Goal: Find specific fact: Find specific fact

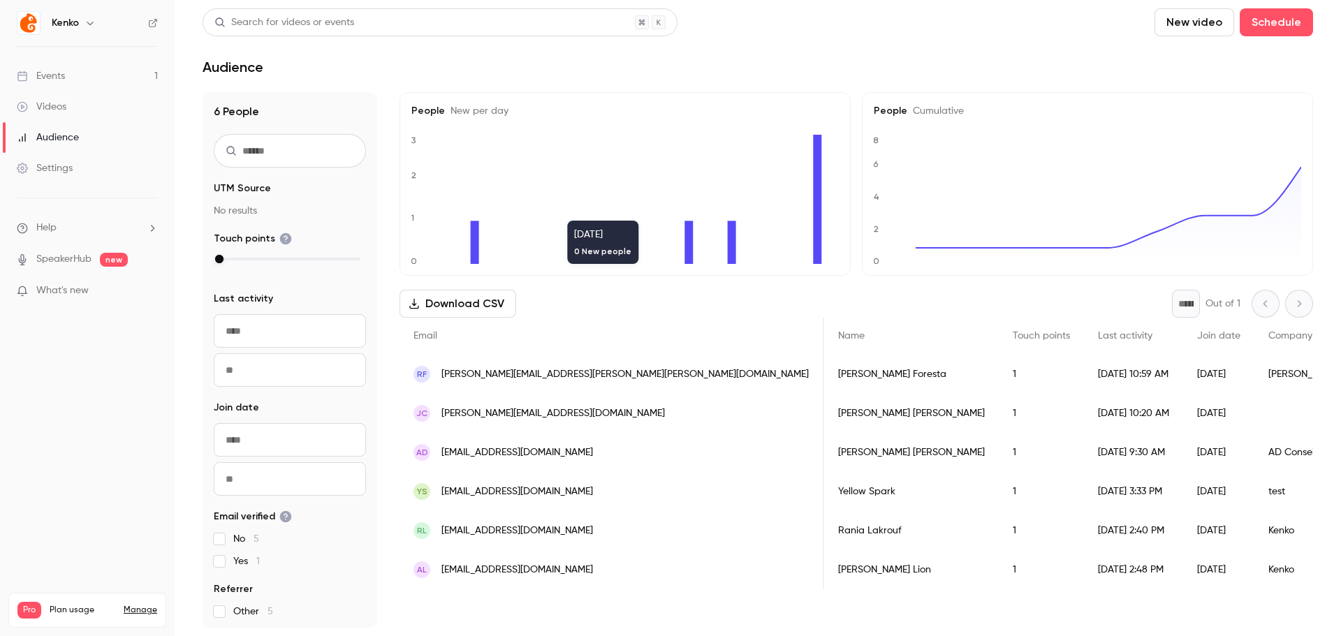
scroll to position [0, 228]
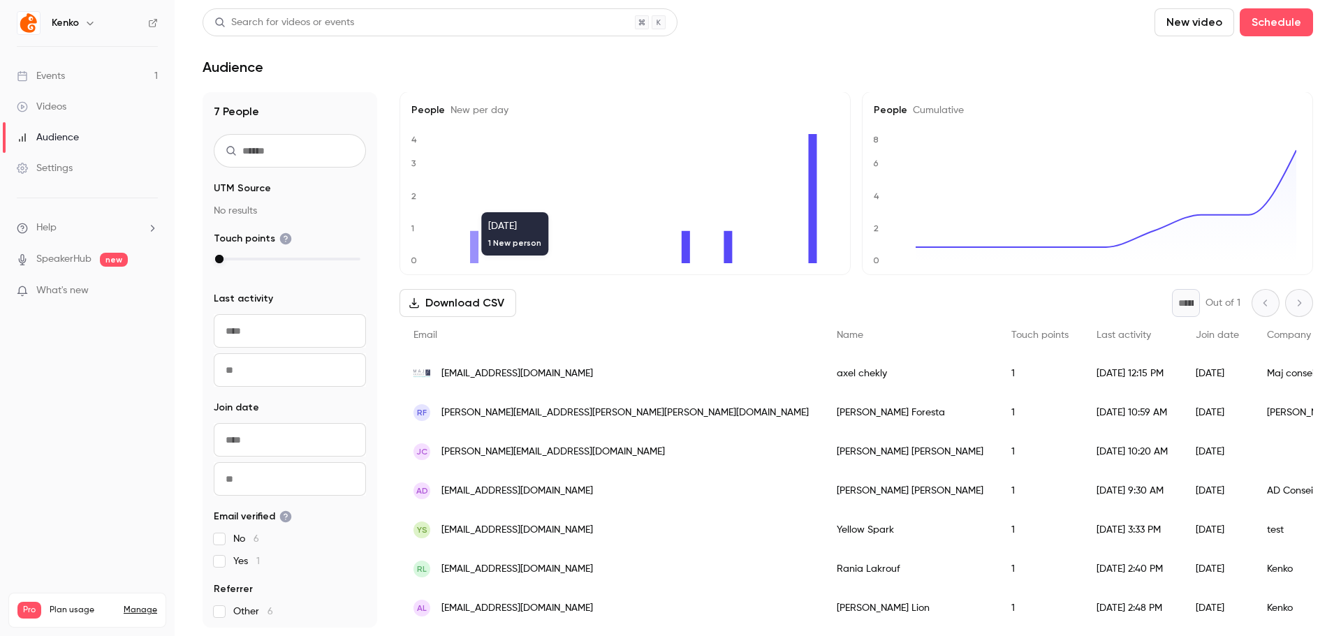
scroll to position [12, 0]
drag, startPoint x: 651, startPoint y: 363, endPoint x: 717, endPoint y: 363, distance: 66.4
click at [823, 363] on div "[PERSON_NAME]" at bounding box center [910, 373] width 175 height 39
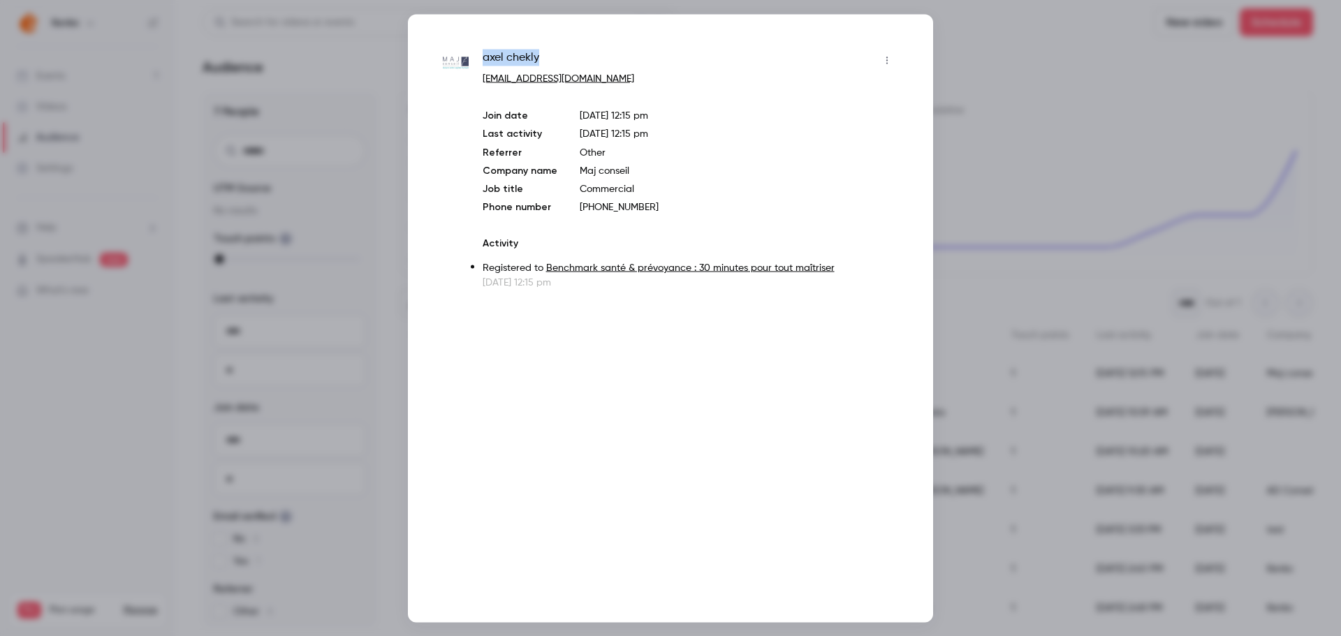
drag, startPoint x: 543, startPoint y: 53, endPoint x: 480, endPoint y: 57, distance: 63.7
click at [480, 57] on div "axel chekly ac@majconseil.fr Join date Sep 18, 2025 12:15 pm Last activity Sep …" at bounding box center [670, 169] width 455 height 240
copy span "axel chekly"
click at [990, 93] on div at bounding box center [670, 318] width 1341 height 636
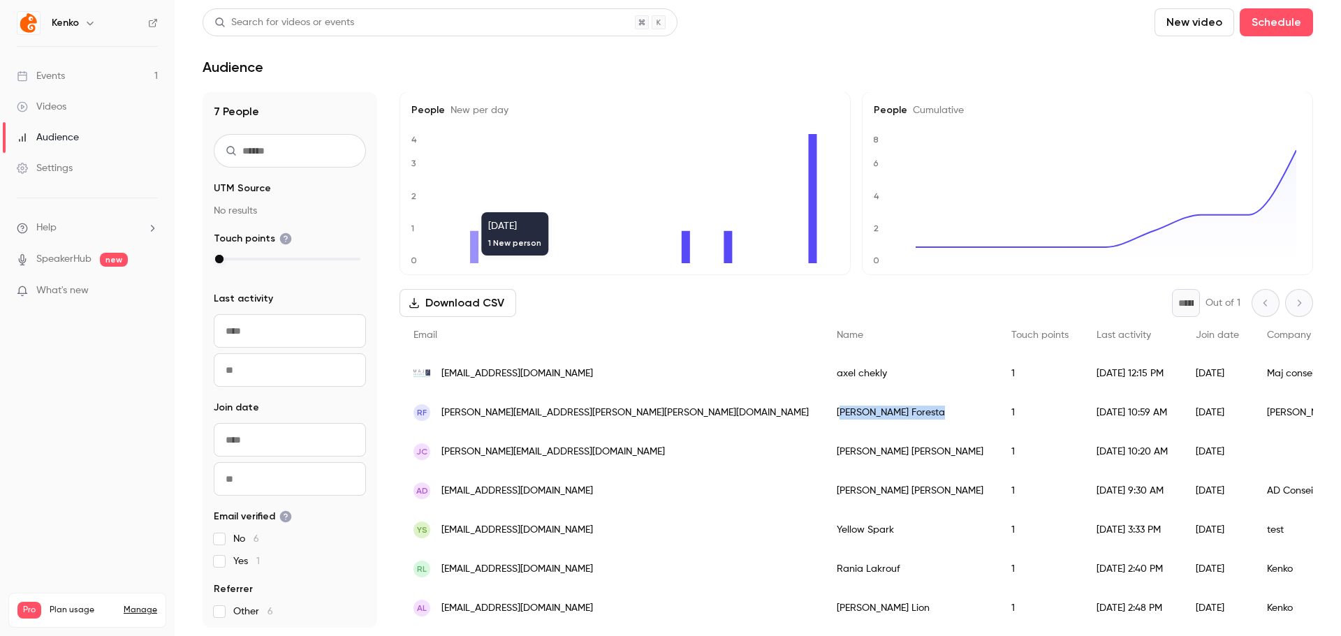
drag, startPoint x: 666, startPoint y: 406, endPoint x: 747, endPoint y: 404, distance: 81.7
click at [823, 404] on div "Rose-Marie Foresta" at bounding box center [910, 412] width 175 height 39
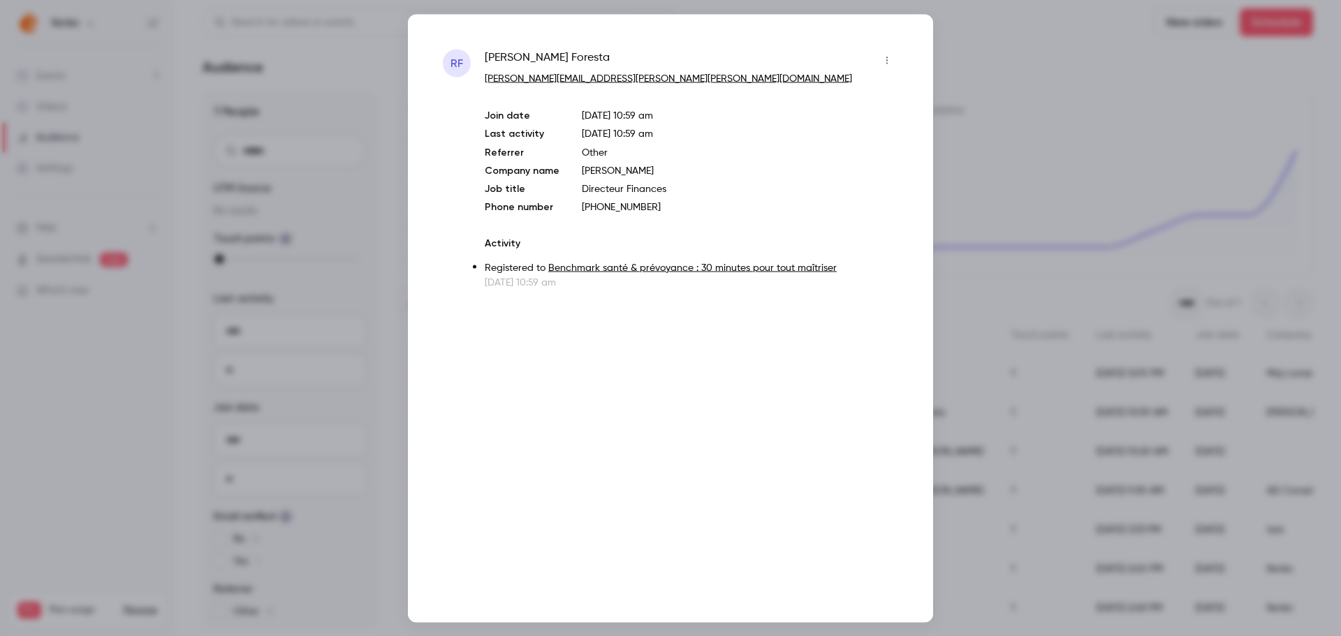
click at [611, 170] on p "[PERSON_NAME]" at bounding box center [740, 170] width 316 height 14
copy p "[PERSON_NAME]"
click at [978, 71] on div at bounding box center [670, 318] width 1341 height 636
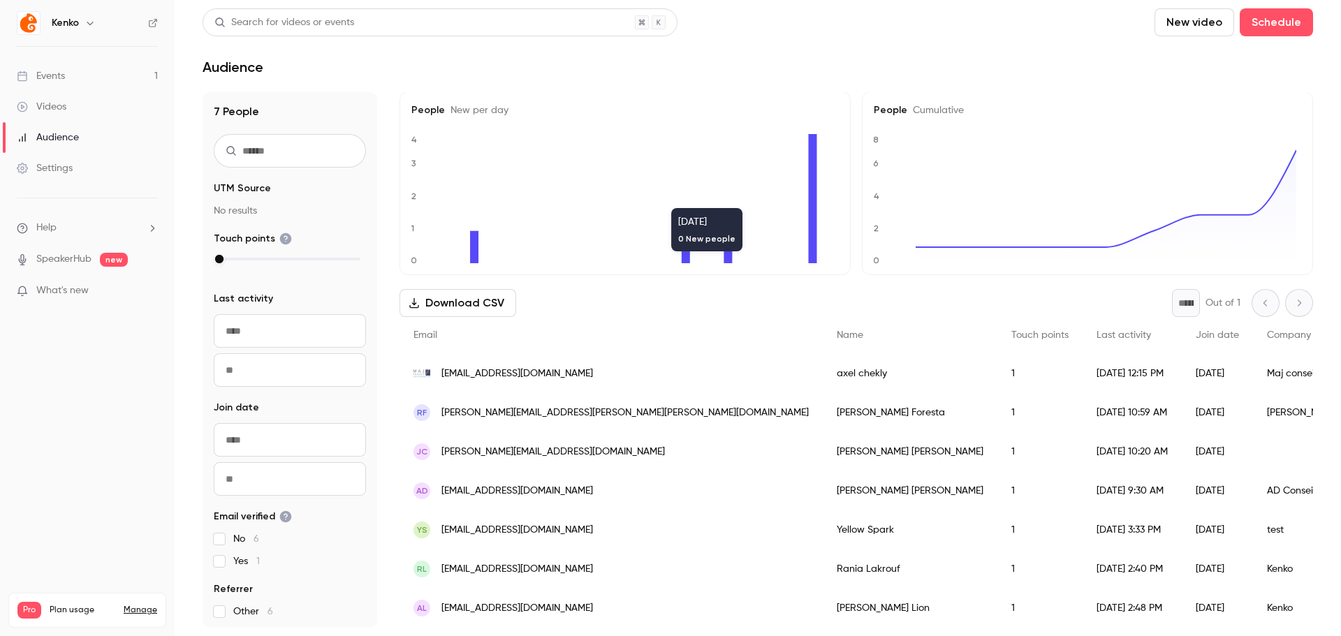
scroll to position [0, 0]
click at [477, 67] on div "Audience" at bounding box center [758, 67] width 1111 height 17
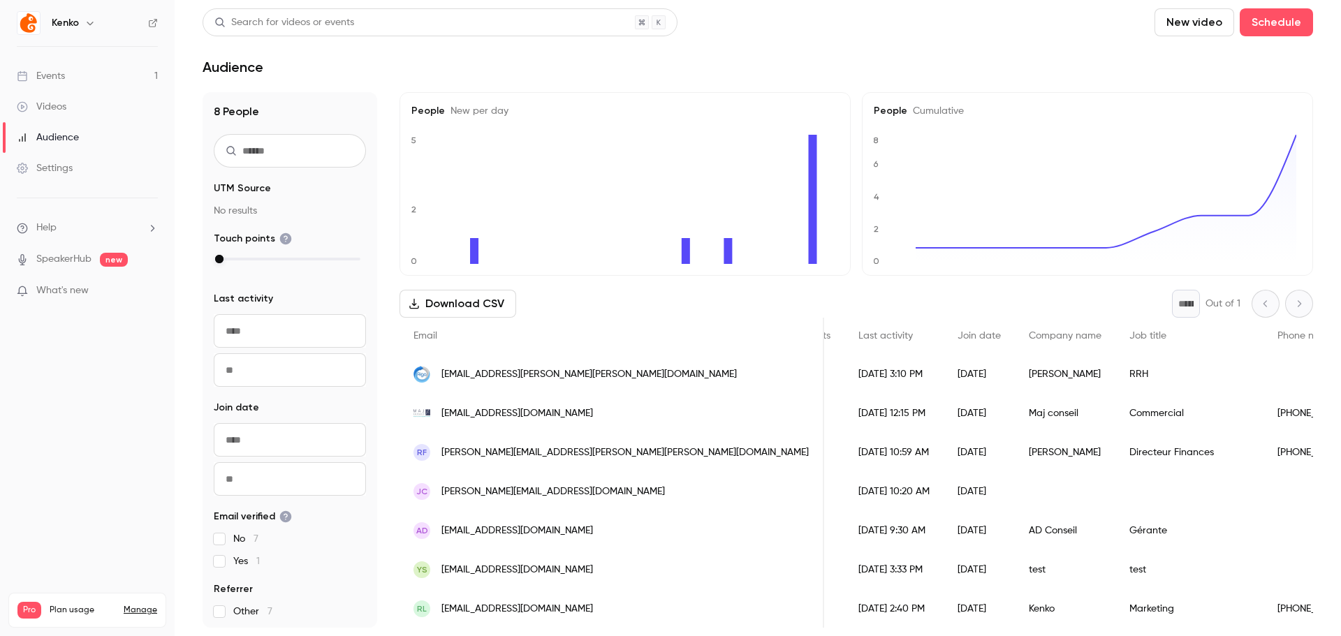
scroll to position [0, 242]
click at [1013, 373] on div "Aiga" at bounding box center [1063, 374] width 101 height 39
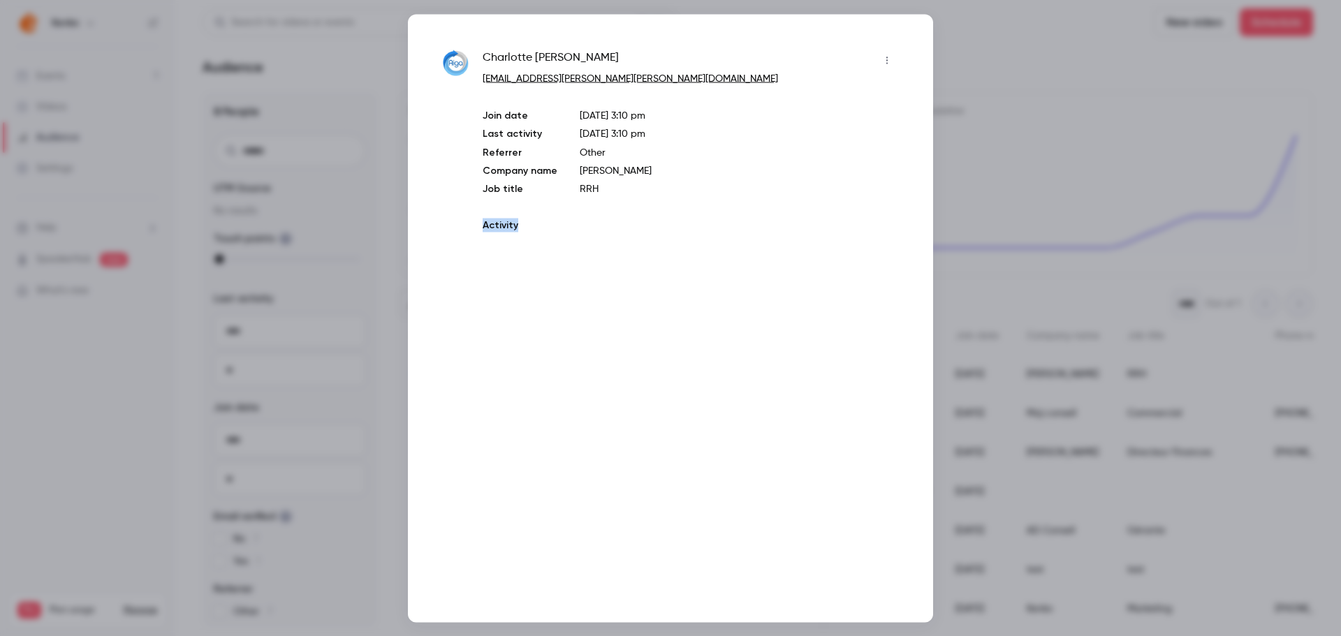
click at [844, 373] on div "Charlotte Neuville charlotte.neuville@aiga.fr Join date Sep 18, 2025 3:10 pm La…" at bounding box center [670, 318] width 525 height 608
click at [590, 171] on p "Aiga" at bounding box center [739, 170] width 319 height 14
copy p "Aiga"
click at [989, 64] on div at bounding box center [670, 318] width 1341 height 636
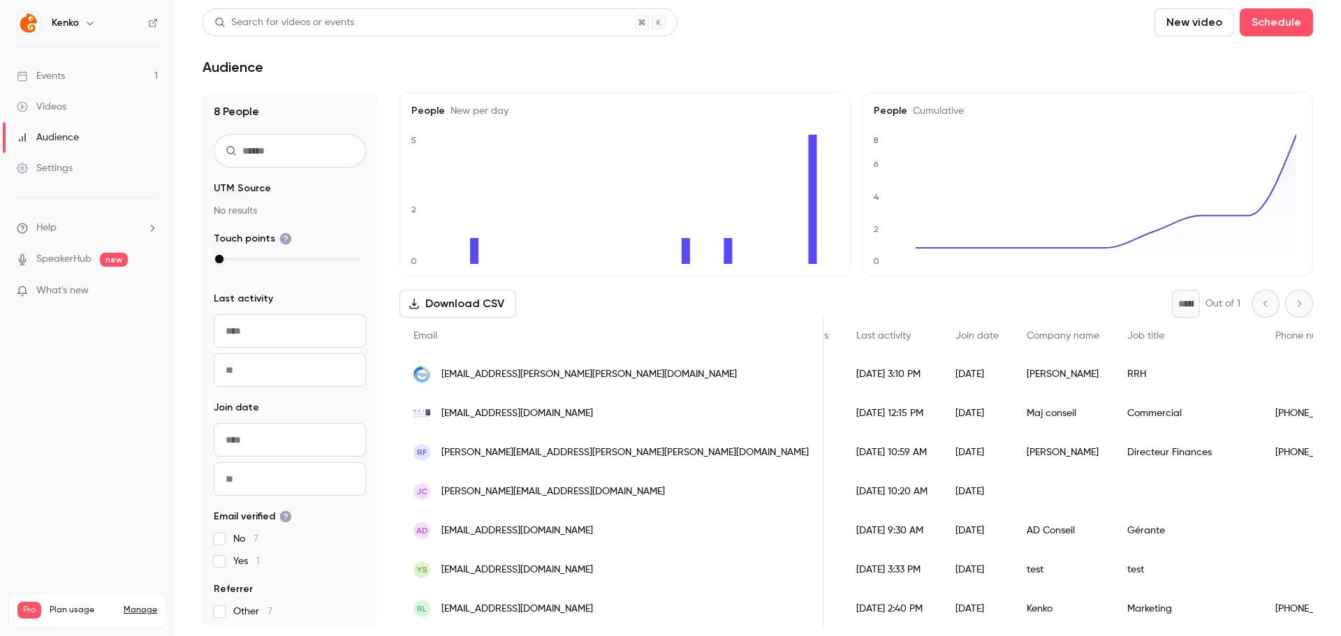
click at [442, 71] on div "Audience" at bounding box center [758, 67] width 1111 height 17
